Goal: Task Accomplishment & Management: Manage account settings

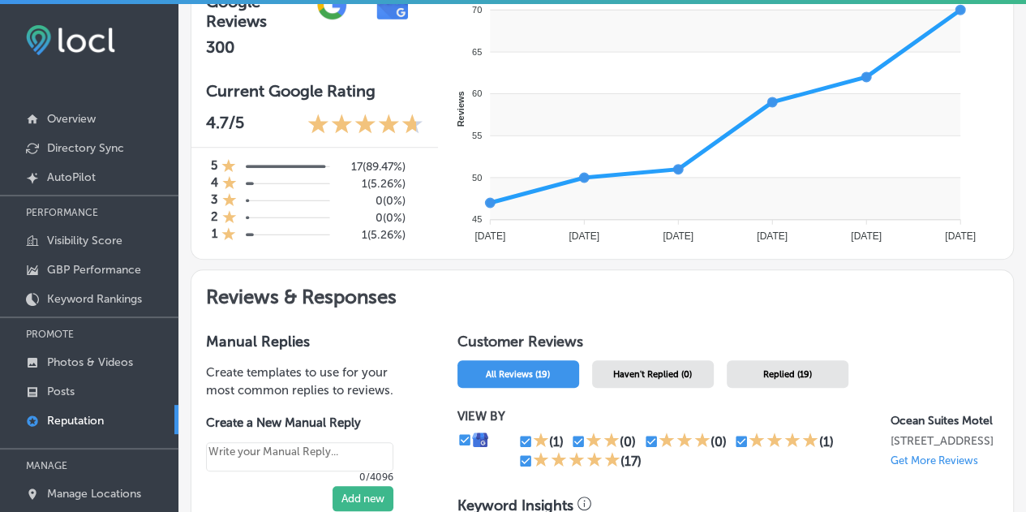
scroll to position [568, 0]
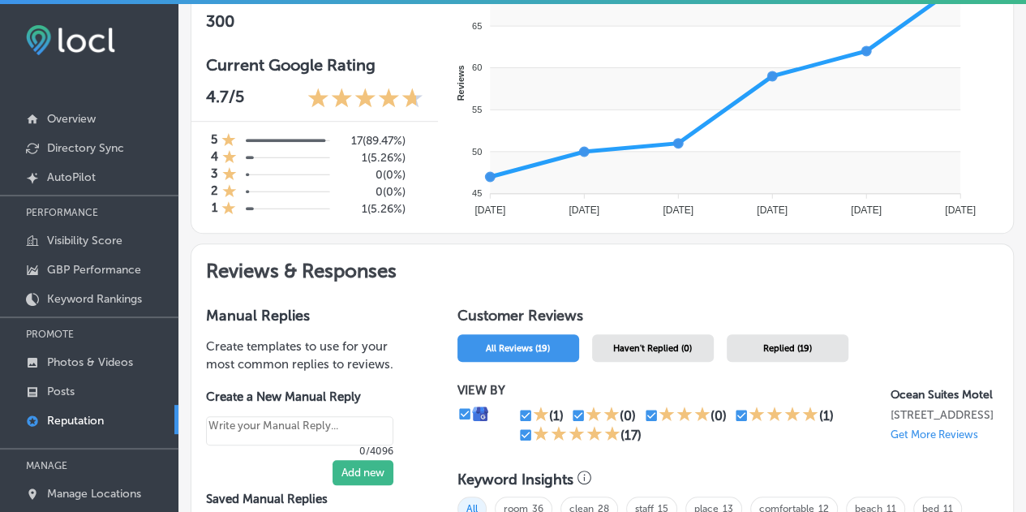
click at [83, 414] on p "Reputation" at bounding box center [75, 421] width 57 height 14
type textarea "x"
click at [97, 348] on link "Photos & Videos" at bounding box center [89, 360] width 178 height 29
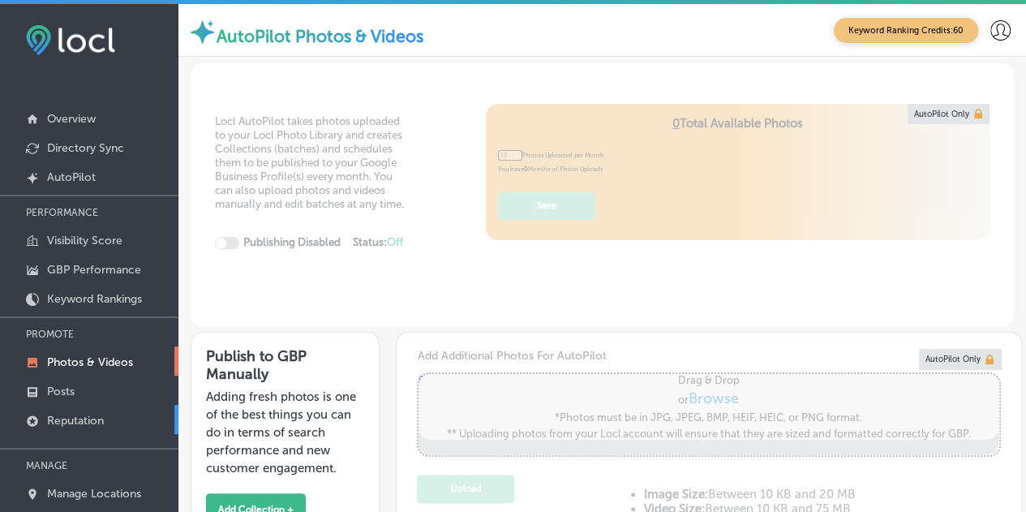
type input "0"
click at [77, 416] on p "Reputation" at bounding box center [75, 421] width 57 height 14
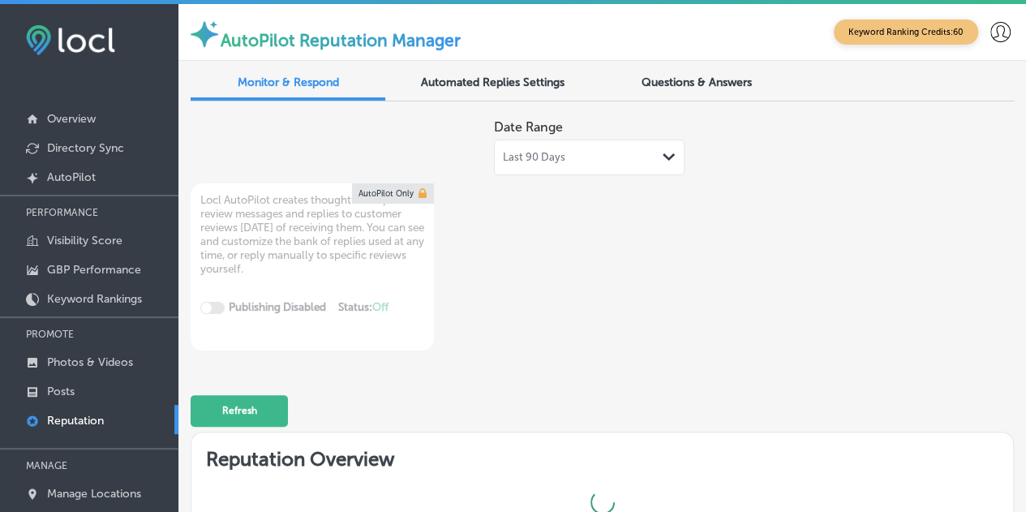
type textarea "x"
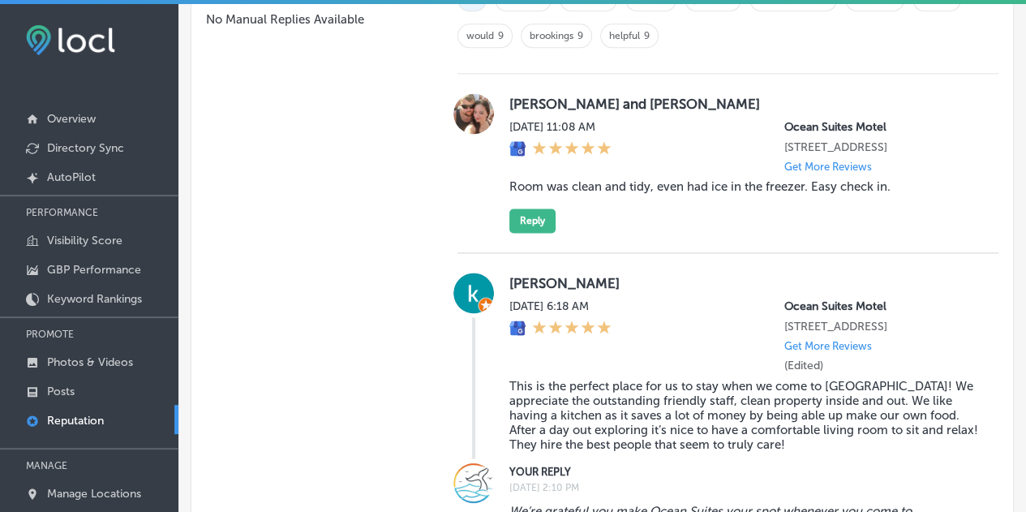
scroll to position [1054, 0]
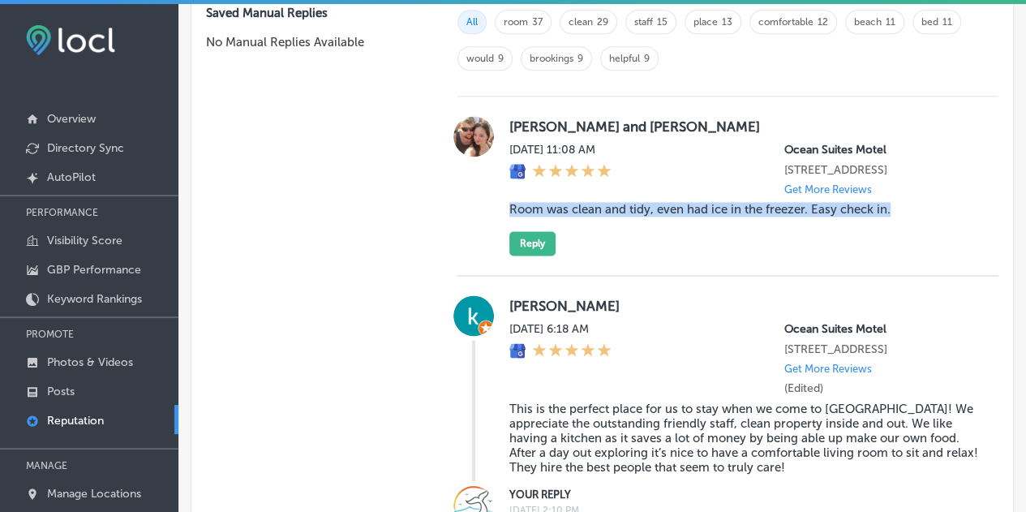
drag, startPoint x: 887, startPoint y: 217, endPoint x: 504, endPoint y: 219, distance: 382.8
click at [509, 217] on blockquote "Room was clean and tidy, even had ice in the freezer. Easy check in." at bounding box center [744, 209] width 470 height 15
copy blockquote "Room was clean and tidy, even had ice in the freezer. Easy check in."
